Goal: Transaction & Acquisition: Purchase product/service

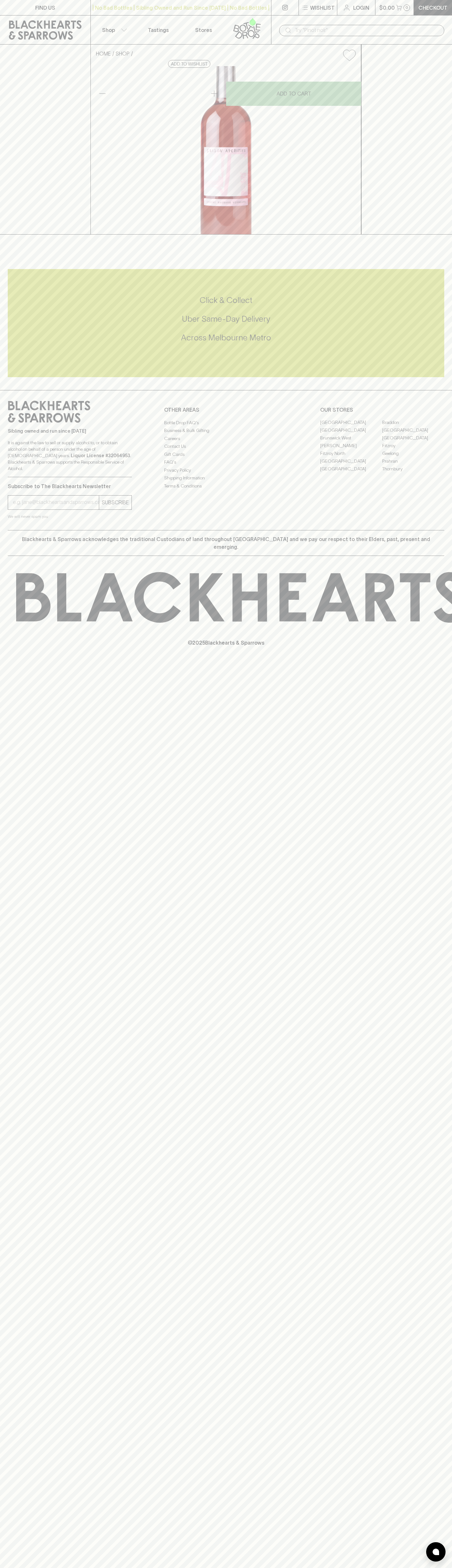
click at [24, 29] on icon at bounding box center [45, 30] width 81 height 19
click at [23, 1567] on html "FIND US | No Bad Bottles | Sibling Owned and Run Since [DATE] | No Bad Bottles …" at bounding box center [226, 784] width 452 height 1568
